Goal: Task Accomplishment & Management: Use online tool/utility

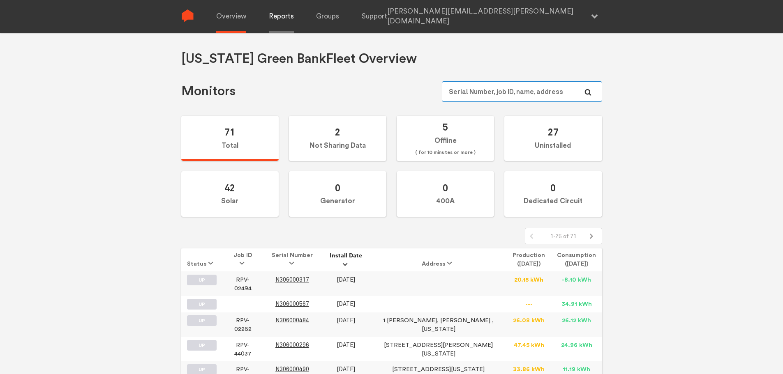
type input "[PERSON_NAME][EMAIL_ADDRESS][PERSON_NAME][DOMAIN_NAME]"
click at [272, 17] on link "Reports" at bounding box center [281, 16] width 25 height 33
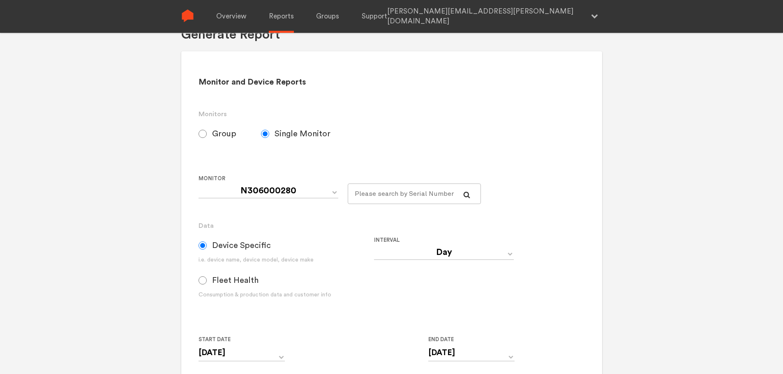
scroll to position [123, 0]
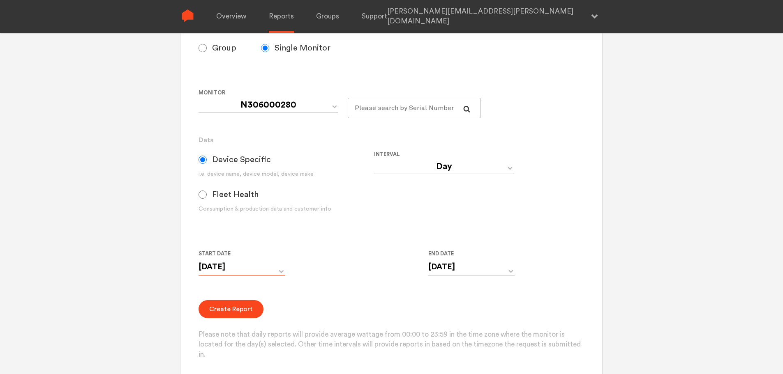
click at [256, 267] on input "[DATE]" at bounding box center [241, 267] width 86 height 17
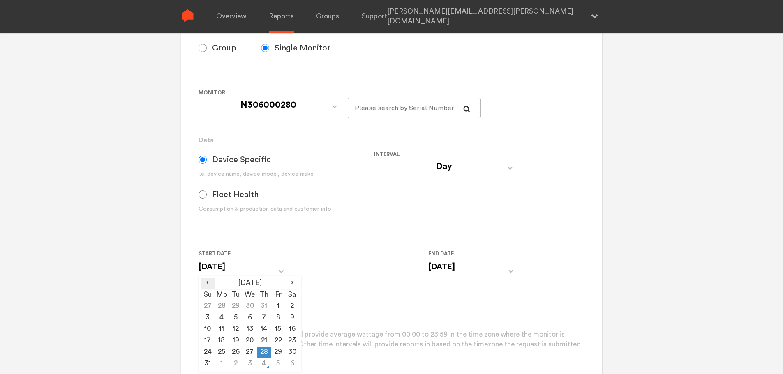
click at [208, 279] on span "‹" at bounding box center [208, 283] width 14 height 10
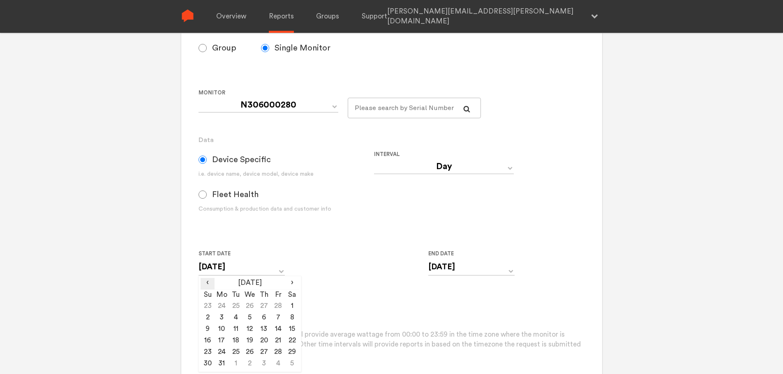
click at [208, 279] on span "‹" at bounding box center [208, 283] width 14 height 10
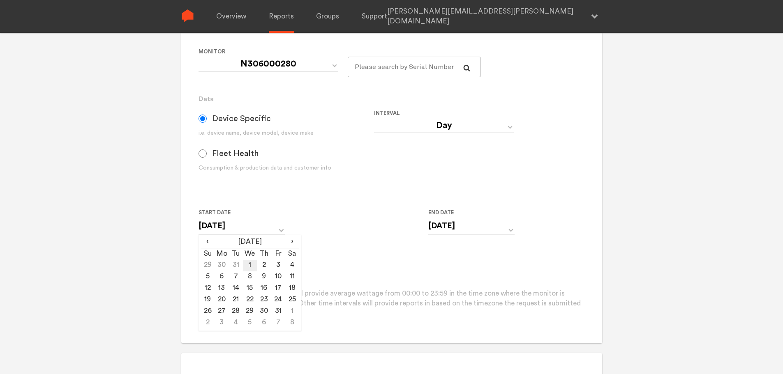
click at [247, 262] on td "1" at bounding box center [250, 266] width 14 height 12
type input "[DATE]"
click at [249, 267] on td "1" at bounding box center [250, 266] width 14 height 12
click at [303, 210] on div "Start Date [DATE] ‹ [DATE] › Su Mo Tu We Th Fr Sa 29 30 31 1 2 3 4 5 6 7 8 9 10…" at bounding box center [373, 226] width 351 height 37
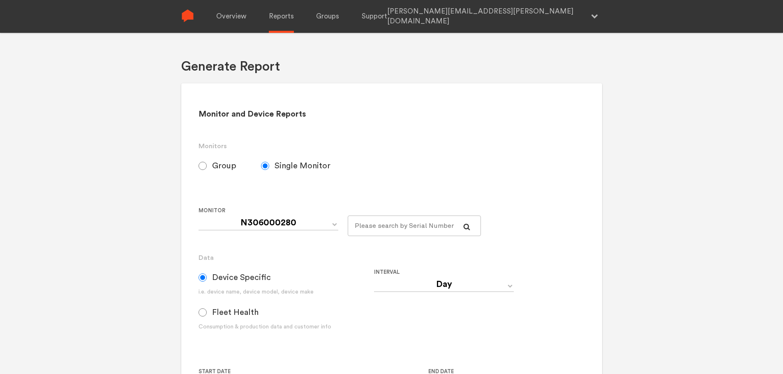
scroll to position [0, 0]
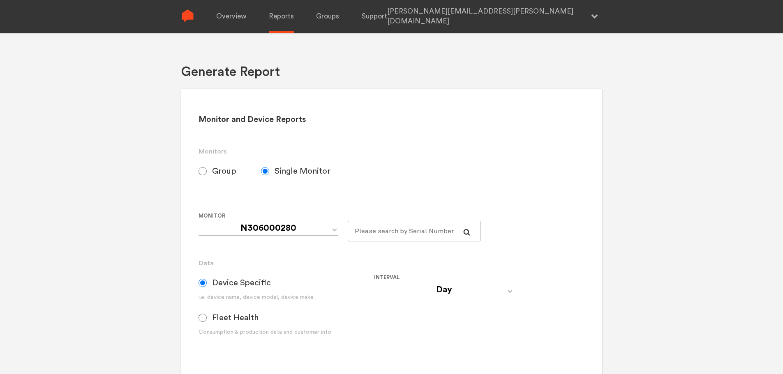
click at [198, 175] on input "Group" at bounding box center [202, 171] width 8 height 8
radio input "true"
radio input "false"
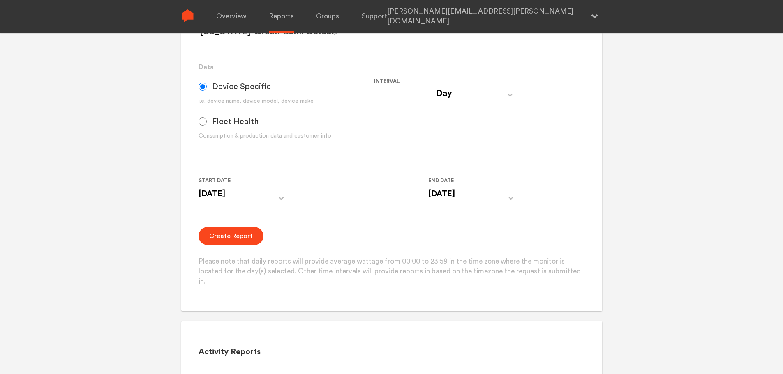
scroll to position [205, 0]
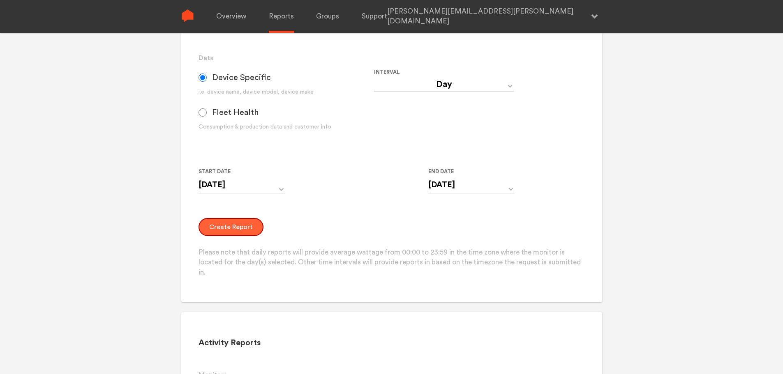
click at [237, 232] on button "Create Report" at bounding box center [230, 227] width 65 height 18
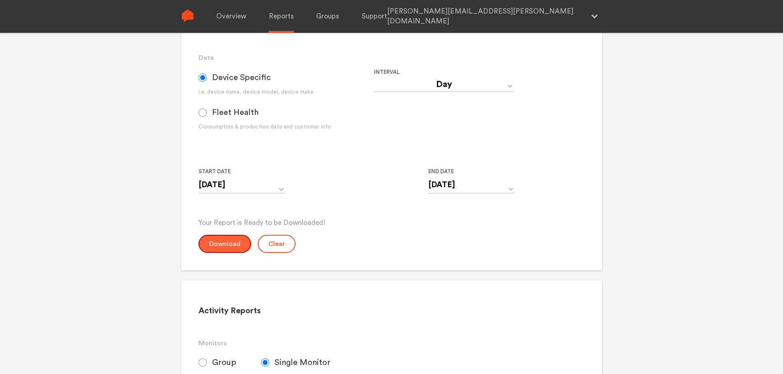
click at [239, 244] on button "Download" at bounding box center [224, 244] width 53 height 18
